Goal: Book appointment/travel/reservation

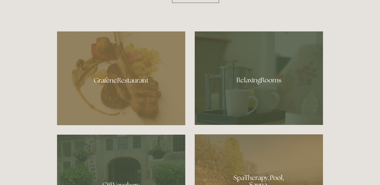
scroll to position [299, 0]
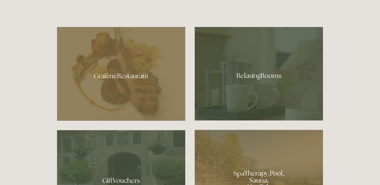
click at [313, 72] on div at bounding box center [259, 74] width 128 height 94
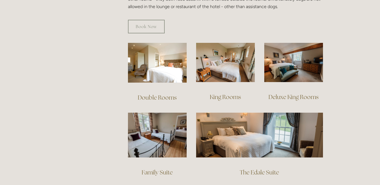
scroll to position [367, 0]
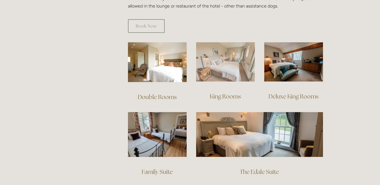
click at [234, 58] on img at bounding box center [225, 61] width 59 height 39
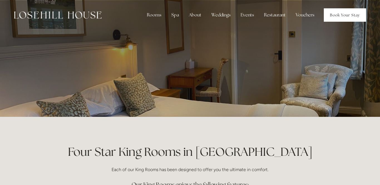
click at [348, 19] on link "Book Your Stay" at bounding box center [345, 14] width 42 height 13
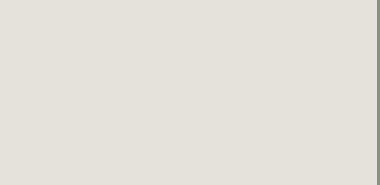
scroll to position [234, 3]
